Goal: Task Accomplishment & Management: Use online tool/utility

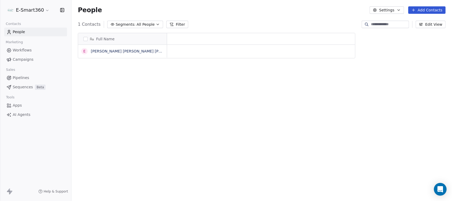
scroll to position [5, 5]
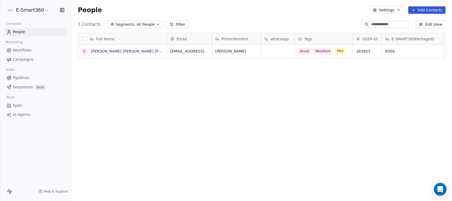
click at [46, 10] on html "E-Smart360 Contacts People Marketing Workflows Campaigns Sales Pipelines Sequen…" at bounding box center [226, 100] width 452 height 201
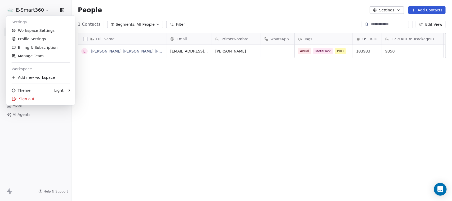
click at [239, 84] on html "E-Smart360 Contacts People Marketing Workflows Campaigns Sales Pipelines Sequen…" at bounding box center [226, 100] width 452 height 201
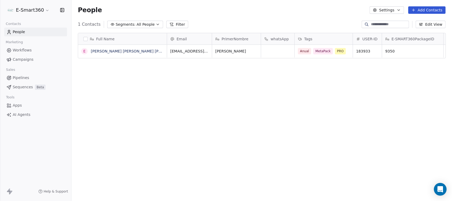
click at [29, 52] on span "Workflows" at bounding box center [22, 50] width 19 height 6
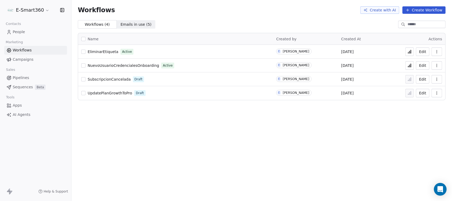
click at [361, 52] on button "Edit" at bounding box center [423, 51] width 14 height 8
click at [23, 32] on span "People" at bounding box center [19, 32] width 12 height 6
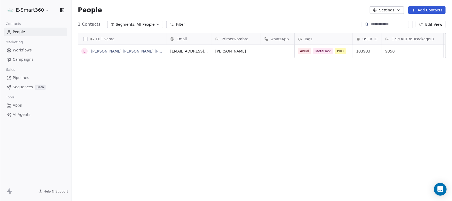
scroll to position [172, 376]
click at [310, 37] on span "Tags" at bounding box center [308, 38] width 8 height 5
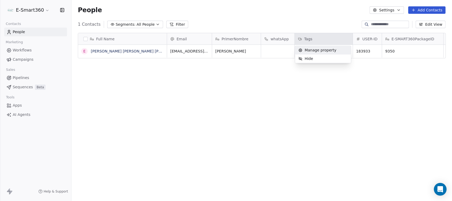
drag, startPoint x: 227, startPoint y: 107, endPoint x: 151, endPoint y: 72, distance: 84.0
click at [212, 103] on html "E-Smart360 Contacts People Marketing Workflows Campaigns Sales Pipelines Sequen…" at bounding box center [226, 100] width 452 height 201
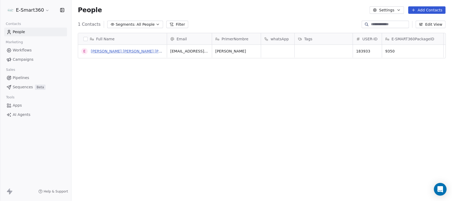
click at [138, 49] on link "Emmanuel Tester Suarez Lopez" at bounding box center [138, 51] width 95 height 4
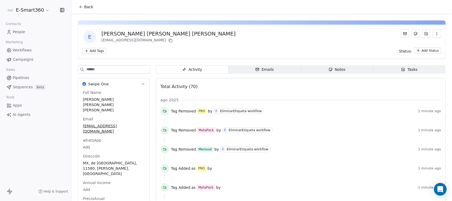
click at [84, 10] on button "Back" at bounding box center [86, 7] width 21 height 10
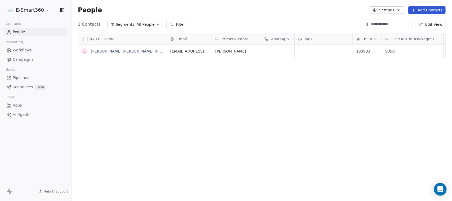
scroll to position [172, 376]
click at [23, 50] on span "Workflows" at bounding box center [22, 50] width 19 height 6
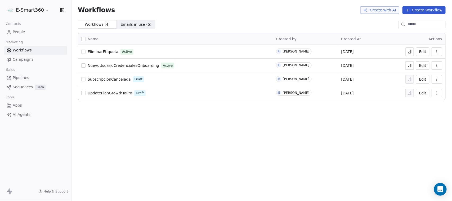
click at [426, 50] on button "Edit" at bounding box center [423, 51] width 14 height 8
click at [411, 50] on icon at bounding box center [410, 51] width 1 height 3
click at [21, 35] on link "People" at bounding box center [35, 32] width 63 height 9
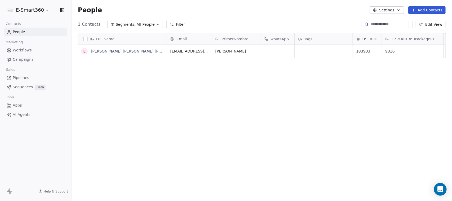
scroll to position [172, 376]
drag, startPoint x: 311, startPoint y: 47, endPoint x: 323, endPoint y: 53, distance: 13.4
click at [109, 50] on link "Emmanuel Tester Suarez Lopez" at bounding box center [138, 51] width 95 height 4
click at [310, 53] on div "grid" at bounding box center [324, 51] width 58 height 13
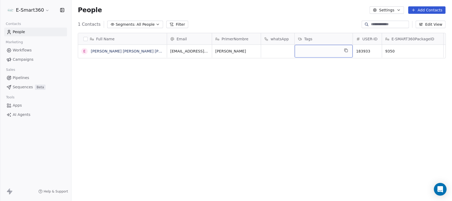
click at [318, 39] on div "Tags" at bounding box center [323, 38] width 51 height 5
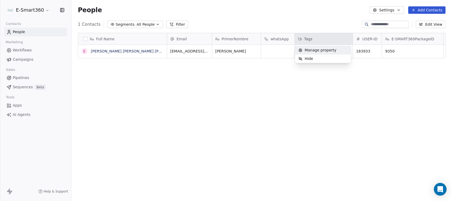
drag, startPoint x: 240, startPoint y: 88, endPoint x: 146, endPoint y: 68, distance: 95.8
click at [240, 88] on html "E-Smart360 Contacts People Marketing Workflows Campaigns Sales Pipelines Sequen…" at bounding box center [226, 100] width 452 height 201
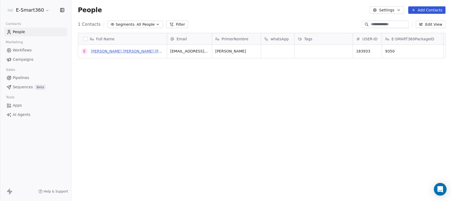
click at [108, 49] on link "Emmanuel Tester Suarez Lopez" at bounding box center [138, 51] width 95 height 4
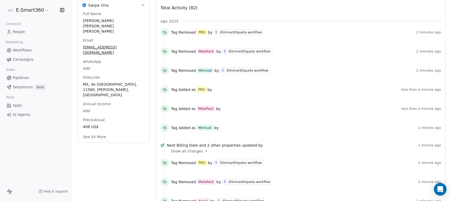
scroll to position [66, 0]
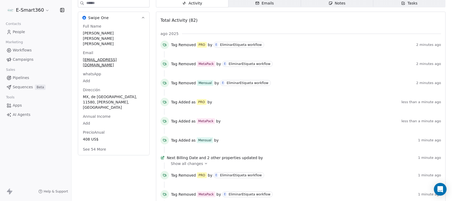
click at [249, 46] on div "EliminarEtiqueta workflow" at bounding box center [241, 45] width 42 height 4
click at [24, 51] on span "Workflows" at bounding box center [22, 50] width 19 height 6
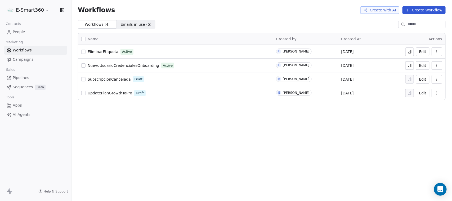
click at [420, 51] on button "Edit" at bounding box center [423, 51] width 14 height 8
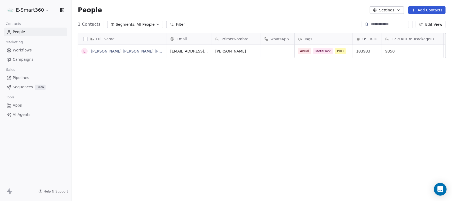
scroll to position [172, 376]
click at [32, 47] on link "Workflows" at bounding box center [35, 50] width 63 height 9
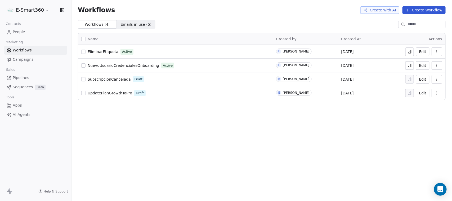
click at [420, 7] on button "Create Workflow" at bounding box center [424, 9] width 43 height 7
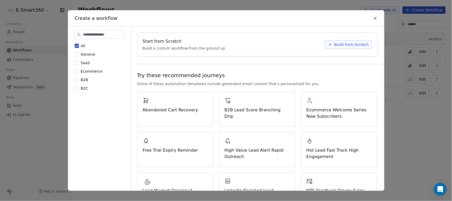
click at [329, 42] on icon at bounding box center [330, 44] width 4 height 4
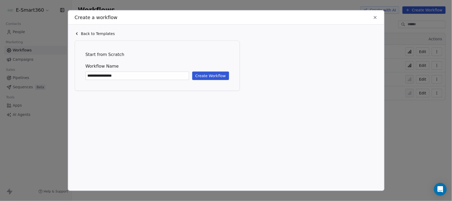
type input "**********"
click at [207, 76] on button "Create Workflow" at bounding box center [210, 76] width 37 height 8
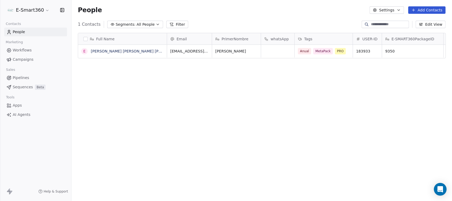
scroll to position [172, 376]
click at [15, 58] on span "Campaigns" at bounding box center [23, 60] width 21 height 6
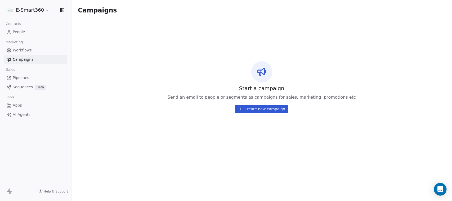
click at [33, 48] on link "Workflows" at bounding box center [35, 50] width 63 height 9
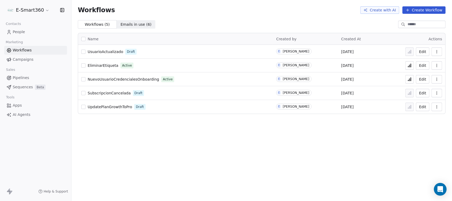
click at [135, 24] on span "Emails in use ( 6 )" at bounding box center [135, 25] width 31 height 6
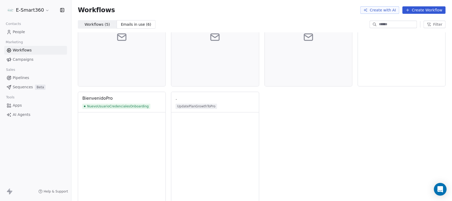
scroll to position [66, 0]
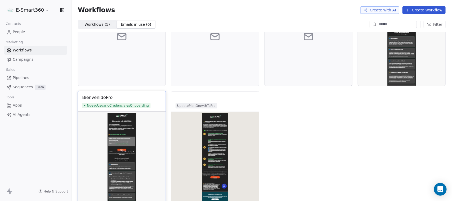
click at [126, 142] on img at bounding box center [122, 160] width 88 height 99
click at [125, 134] on img at bounding box center [122, 160] width 88 height 99
click at [110, 141] on img at bounding box center [122, 160] width 88 height 99
click at [126, 149] on img at bounding box center [122, 160] width 88 height 99
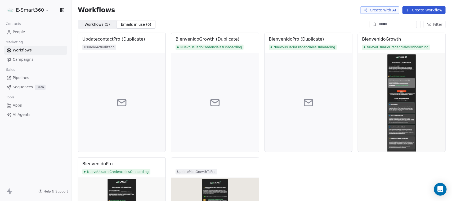
scroll to position [0, 0]
click at [100, 25] on span "Workflows ( 5 )" at bounding box center [96, 25] width 25 height 6
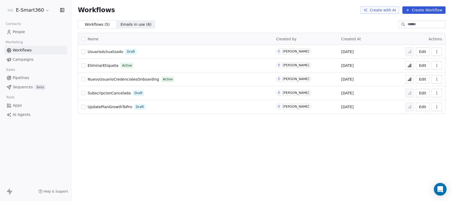
click at [423, 82] on button "Edit" at bounding box center [423, 79] width 14 height 8
click at [436, 110] on button "button" at bounding box center [437, 106] width 11 height 8
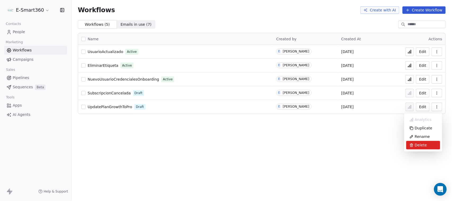
click at [422, 146] on span "Delete" at bounding box center [421, 144] width 12 height 5
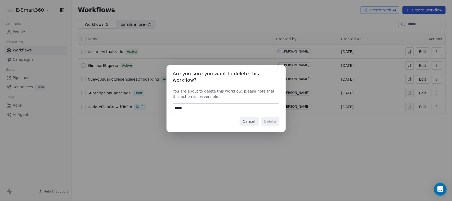
type input "******"
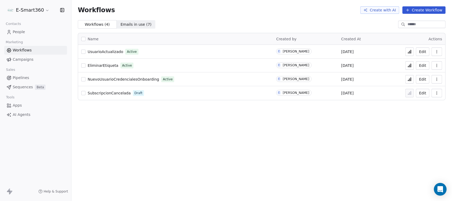
drag, startPoint x: 257, startPoint y: 109, endPoint x: 293, endPoint y: 96, distance: 38.3
click at [275, 103] on div "Workflows Create with AI Create Workflow Workflows ( 4 ) Workflows ( 4 ) Emails…" at bounding box center [262, 100] width 381 height 201
click at [380, 140] on div "Workflows Create with AI Create Workflow Workflows ( 4 ) Workflows ( 4 ) Emails…" at bounding box center [262, 100] width 381 height 201
click at [15, 30] on span "People" at bounding box center [19, 32] width 12 height 6
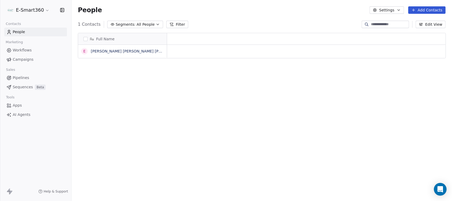
scroll to position [172, 376]
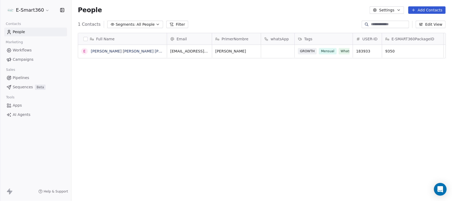
click at [129, 50] on link "Emmanuel Tester Suarez Lopez" at bounding box center [138, 51] width 95 height 4
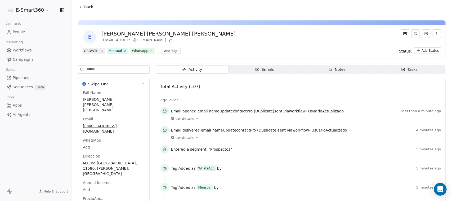
click at [28, 29] on link "People" at bounding box center [35, 32] width 63 height 9
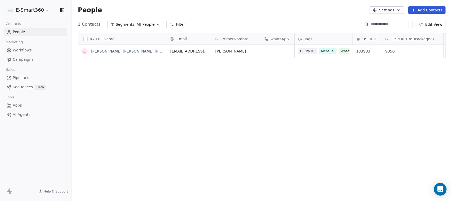
scroll to position [172, 376]
click at [141, 49] on link "Emmanuel Tester Suarez Lopez" at bounding box center [138, 51] width 95 height 4
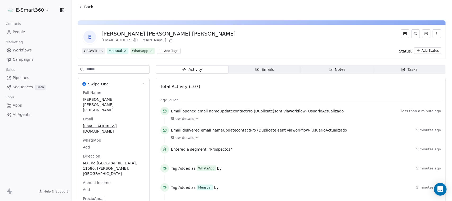
click at [83, 6] on button "Back" at bounding box center [86, 7] width 21 height 10
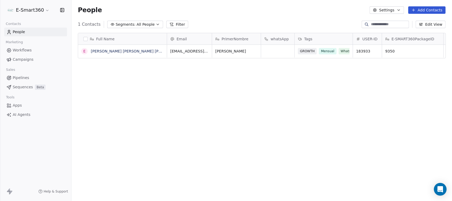
scroll to position [172, 376]
click at [7, 50] on icon at bounding box center [9, 50] width 4 height 4
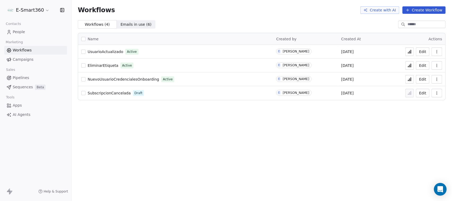
click at [422, 51] on button "Edit" at bounding box center [423, 51] width 14 height 8
click at [413, 48] on button at bounding box center [409, 51] width 8 height 8
click at [108, 50] on span "UsuarioActualizado" at bounding box center [105, 52] width 35 height 4
